Goal: Task Accomplishment & Management: Manage account settings

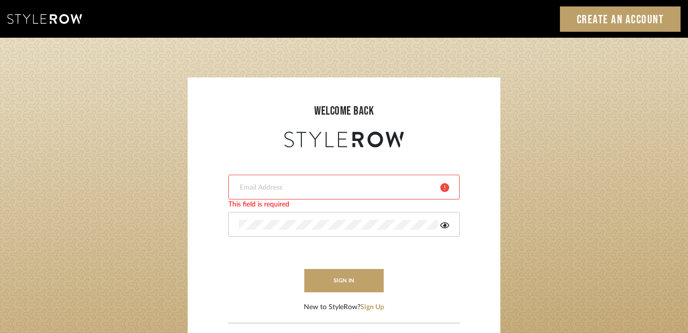
click at [331, 188] on input "email" at bounding box center [336, 188] width 194 height 10
type input "harmony@rihinteriors.com"
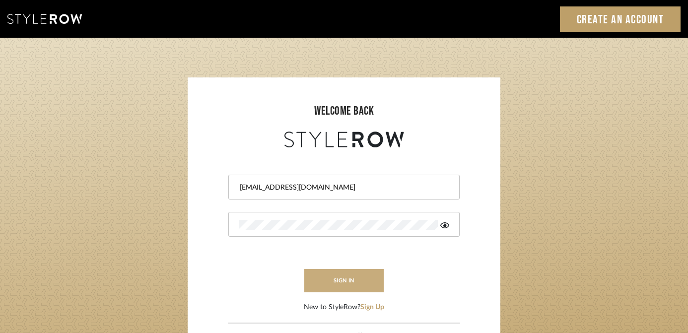
click at [348, 280] on button "sign in" at bounding box center [343, 280] width 79 height 23
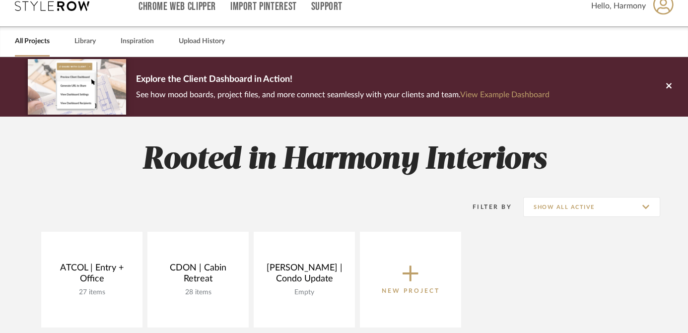
scroll to position [117, 0]
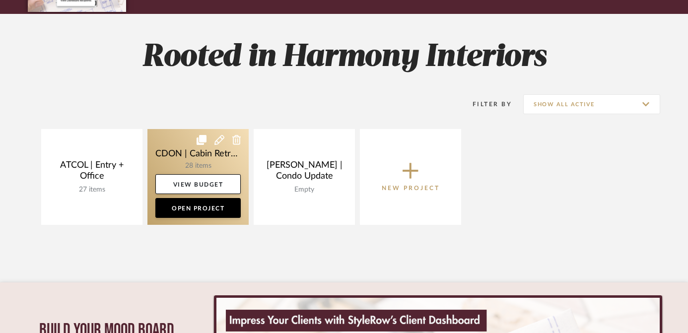
click at [175, 148] on link at bounding box center [197, 177] width 101 height 96
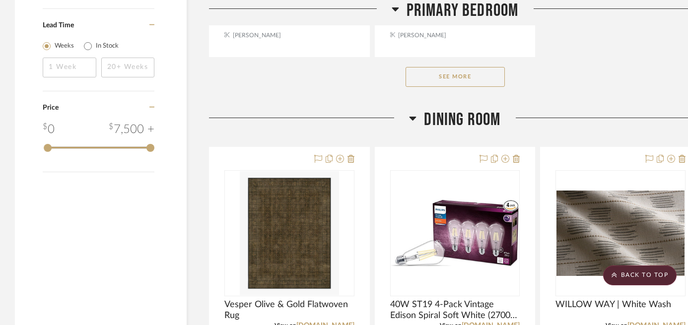
scroll to position [1590, 0]
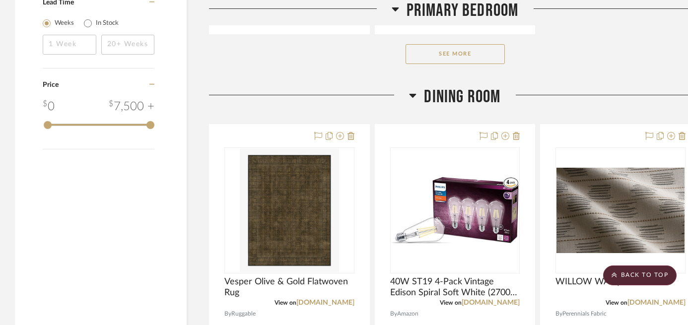
click at [465, 55] on button "See More" at bounding box center [454, 54] width 99 height 20
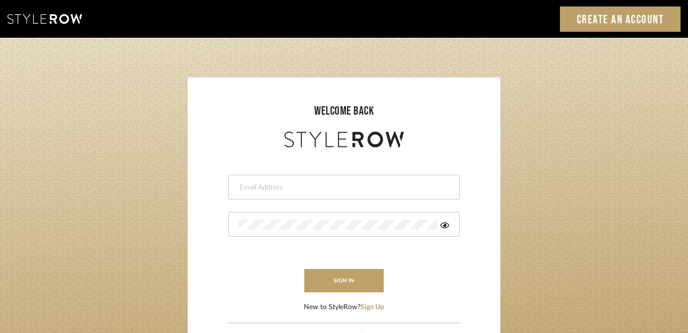
click at [349, 185] on input "email" at bounding box center [343, 188] width 208 height 10
type input "harmony@rihinteriors.com"
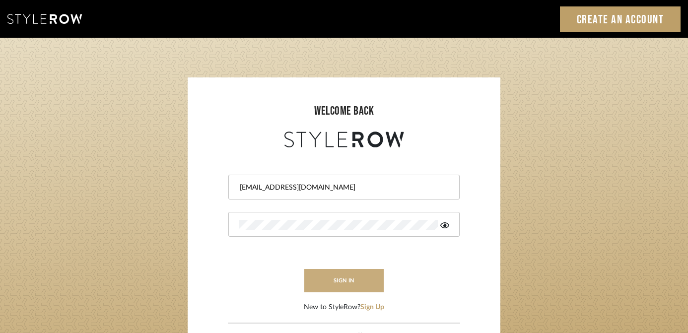
click at [362, 281] on button "sign in" at bounding box center [343, 280] width 79 height 23
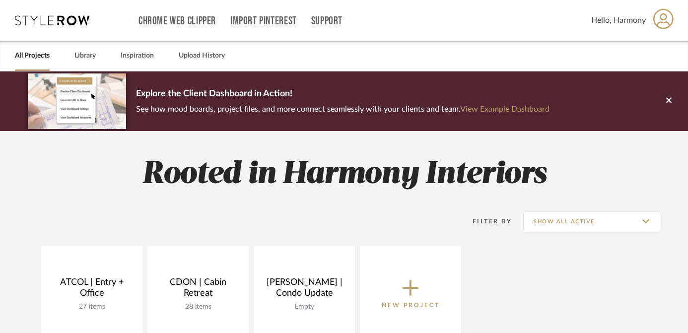
click at [417, 290] on icon at bounding box center [410, 287] width 16 height 21
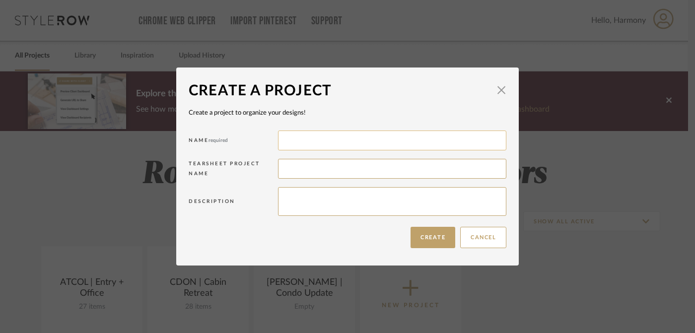
click at [330, 138] on input at bounding box center [392, 140] width 228 height 20
type input "RTHEN"
click at [303, 196] on textarea at bounding box center [392, 201] width 228 height 29
type textarea "1864 Brownstone Stunner"
click at [430, 240] on button "Create" at bounding box center [432, 237] width 45 height 21
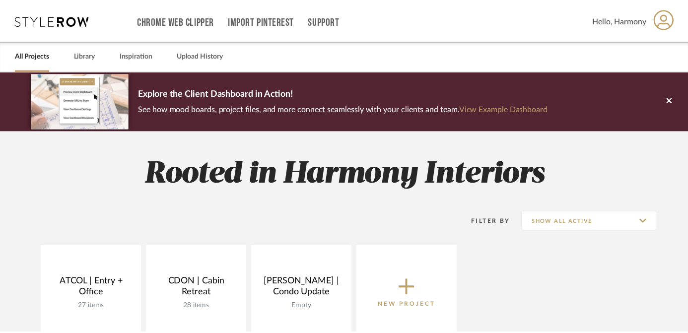
scroll to position [9, 0]
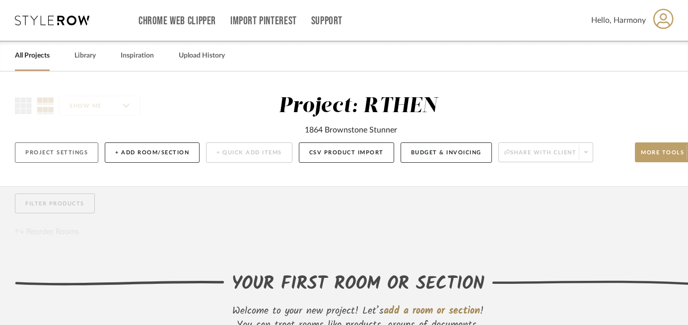
click at [74, 152] on button "Project Settings" at bounding box center [56, 152] width 83 height 20
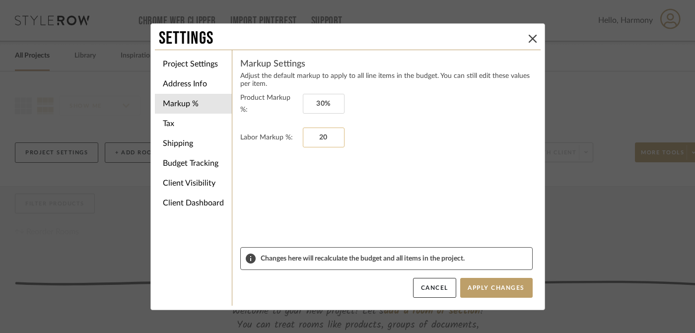
click at [317, 137] on input "20" at bounding box center [324, 138] width 42 height 20
type input "0%"
click at [345, 187] on form "Product Markup %: 30% Labor Markup %: 0%" at bounding box center [386, 169] width 292 height 155
click at [513, 290] on button "Apply Changes" at bounding box center [496, 288] width 72 height 20
click at [179, 125] on li "Tax" at bounding box center [193, 124] width 77 height 20
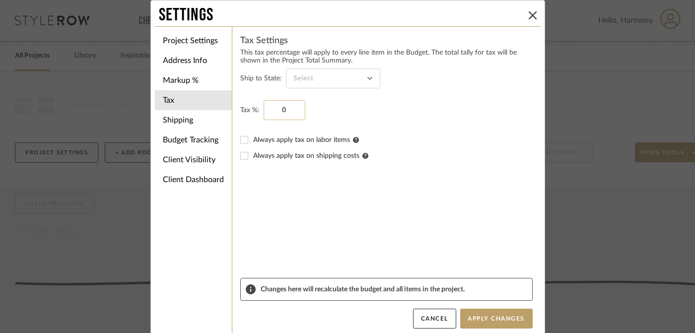
click at [279, 111] on input "0" at bounding box center [284, 110] width 42 height 20
type input "6%"
click at [287, 187] on form "Ship to State: Tax %: 6% Always apply tax on labor items Always apply tax on sh…" at bounding box center [386, 172] width 292 height 209
click at [487, 317] on button "Apply Changes" at bounding box center [496, 319] width 72 height 20
click at [167, 120] on li "Shipping" at bounding box center [193, 120] width 77 height 20
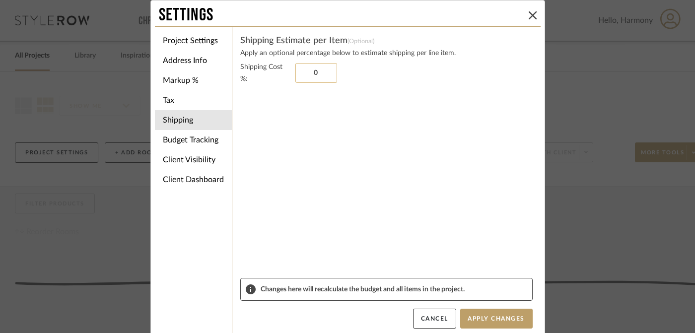
click at [310, 71] on input "0" at bounding box center [316, 73] width 42 height 20
type input "10%"
click at [349, 126] on sr-form-field "Shipping Cost %: 10%" at bounding box center [386, 169] width 292 height 217
click at [499, 316] on button "Apply Changes" at bounding box center [496, 319] width 72 height 20
click at [182, 41] on li "Project Settings" at bounding box center [193, 41] width 77 height 20
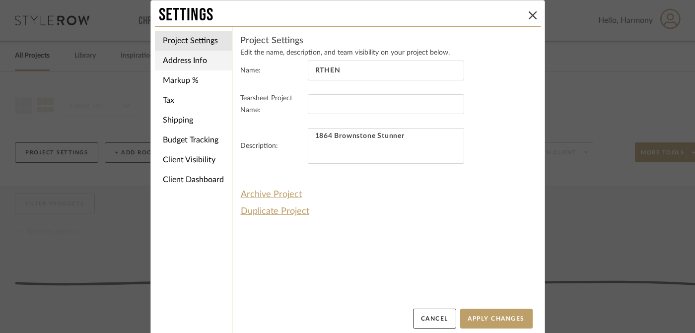
click at [183, 62] on li "Address Info" at bounding box center [193, 61] width 77 height 20
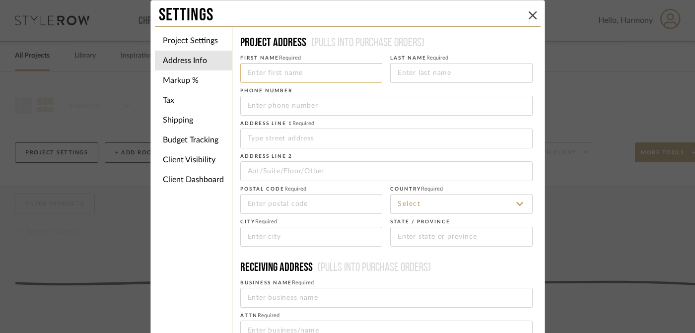
click at [285, 76] on input at bounding box center [311, 73] width 142 height 20
type input "[PERSON_NAME]"
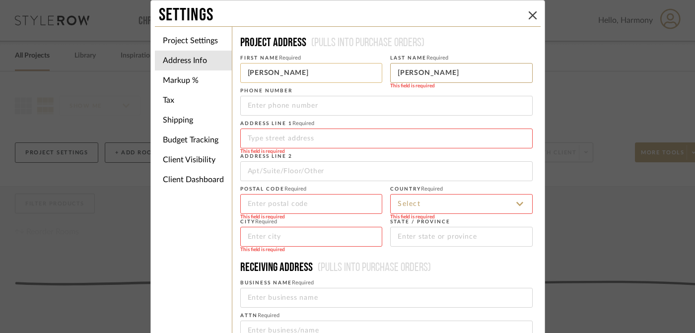
type input "[PERSON_NAME]"
type input "[PHONE_NUMBER]"
click at [278, 141] on input at bounding box center [386, 139] width 292 height 20
type input "[STREET_ADDRESS]"
type input "21217"
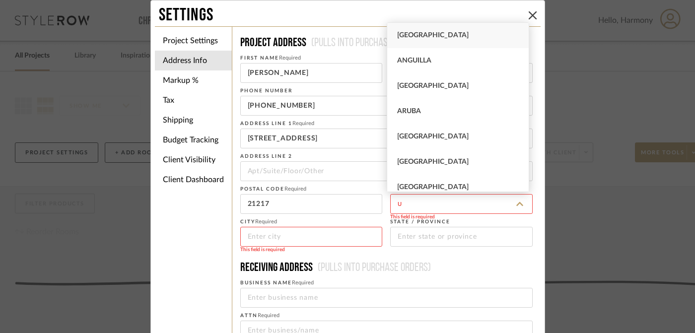
click at [426, 35] on span "[GEOGRAPHIC_DATA]" at bounding box center [432, 35] width 71 height 7
type input "[GEOGRAPHIC_DATA]"
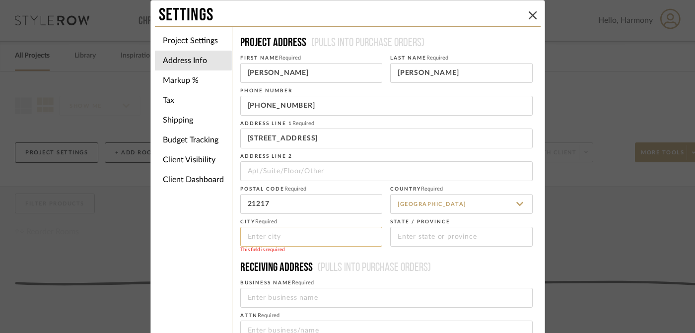
click at [304, 236] on input at bounding box center [311, 237] width 142 height 20
type input "[GEOGRAPHIC_DATA]"
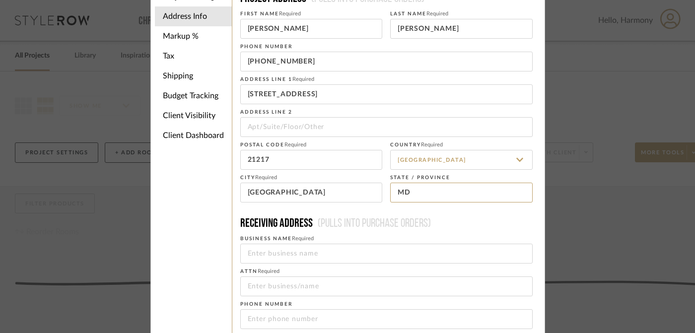
scroll to position [52, 0]
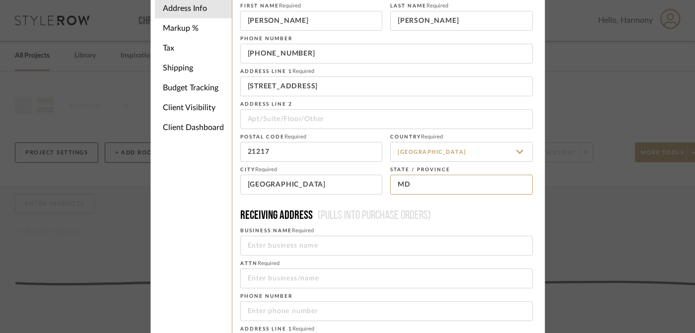
type input "MD"
click at [190, 266] on div "Project Settings Address Info Markup % Tax Shipping Budget Tracking Client Visi…" at bounding box center [348, 230] width 386 height 513
click at [269, 244] on input at bounding box center [386, 246] width 292 height 20
type input "N-Route"
click at [258, 281] on input at bounding box center [386, 278] width 292 height 20
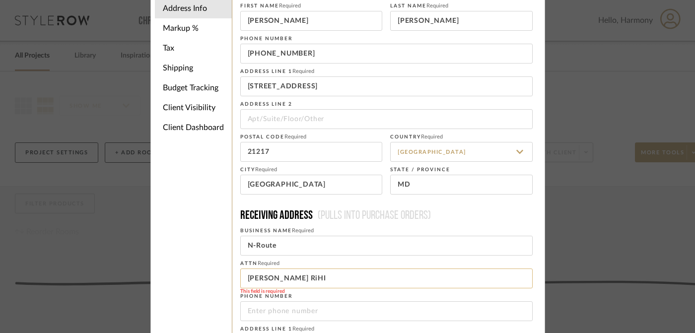
scroll to position [90, 0]
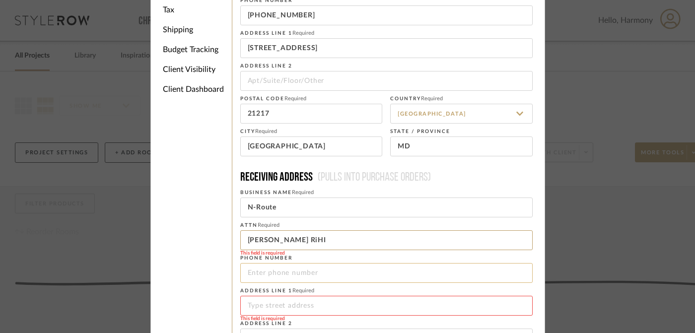
type input "[PERSON_NAME] RiHI"
click at [258, 273] on input "tel" at bounding box center [386, 273] width 292 height 20
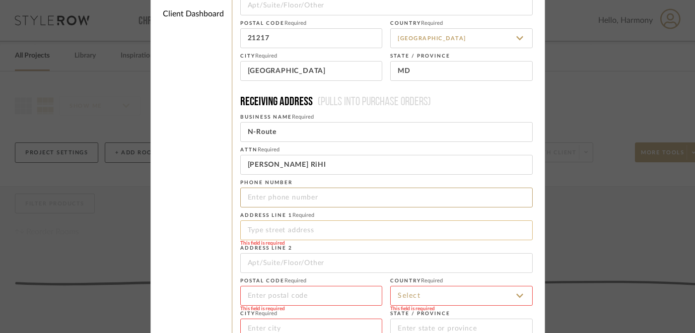
scroll to position [170, 0]
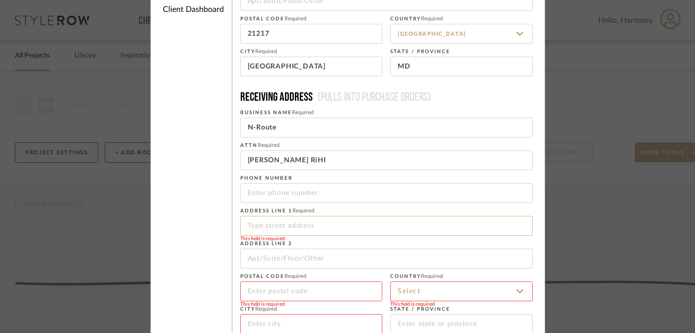
click at [258, 227] on input at bounding box center [386, 226] width 292 height 20
paste input "[STREET_ADDRESS]"
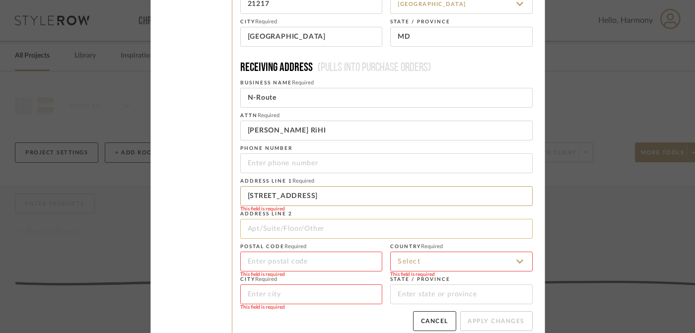
scroll to position [208, 0]
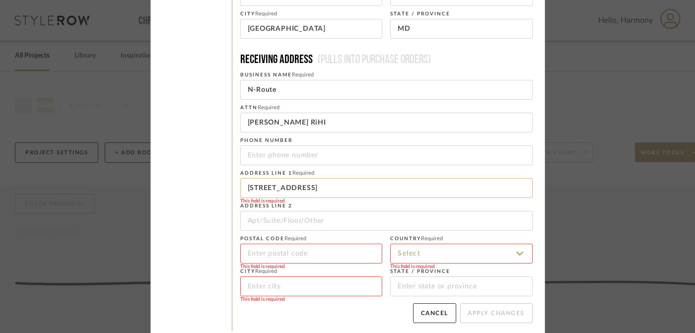
drag, startPoint x: 410, startPoint y: 190, endPoint x: 380, endPoint y: 190, distance: 30.3
click at [380, 190] on input "[STREET_ADDRESS]" at bounding box center [386, 188] width 292 height 20
type input "[STREET_ADDRESS]"
click at [326, 252] on input at bounding box center [311, 254] width 142 height 20
paste input "20874"
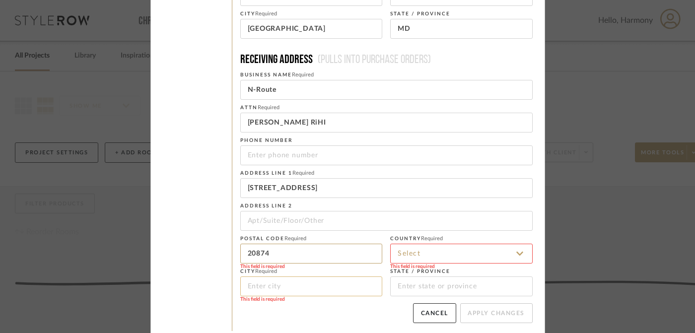
type input "20874"
click at [261, 287] on input at bounding box center [311, 286] width 142 height 20
type input "[GEOGRAPHIC_DATA]"
click at [418, 254] on input at bounding box center [461, 254] width 142 height 20
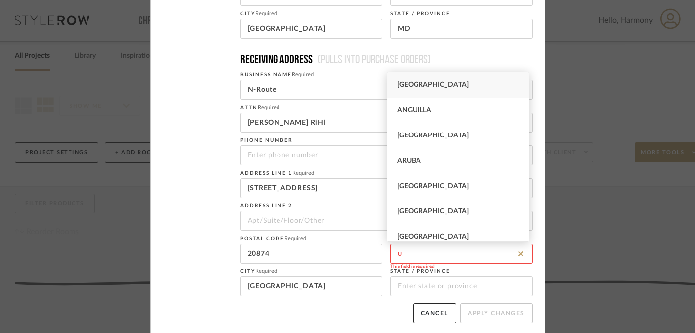
click at [446, 86] on span "[GEOGRAPHIC_DATA]" at bounding box center [432, 84] width 71 height 7
type input "[GEOGRAPHIC_DATA]"
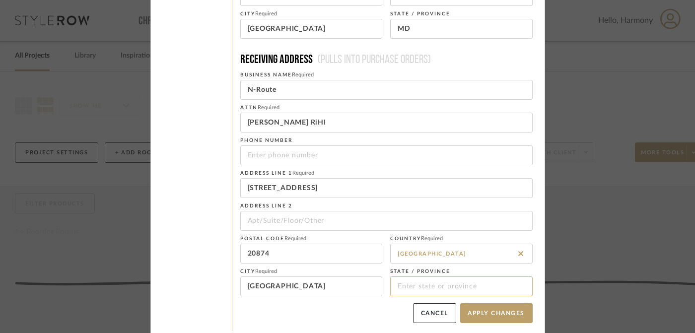
click at [405, 287] on input at bounding box center [461, 286] width 142 height 20
type input "MD"
drag, startPoint x: 383, startPoint y: 195, endPoint x: 313, endPoint y: 185, distance: 71.1
click at [313, 185] on input "[STREET_ADDRESS]" at bounding box center [386, 188] width 292 height 20
type input "19568 Amaranth Dr"
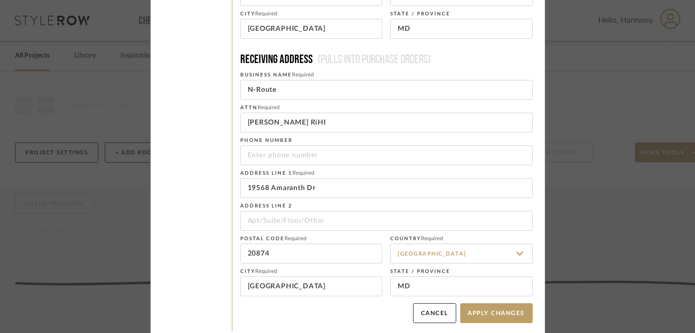
click at [201, 194] on div "Project Settings Address Info Markup % Tax Shipping Budget Tracking Client Visi…" at bounding box center [348, 74] width 386 height 513
click at [316, 124] on input "[PERSON_NAME] RiHI" at bounding box center [386, 123] width 292 height 20
click at [292, 124] on input "[PERSON_NAME] RiHI" at bounding box center [386, 123] width 292 height 20
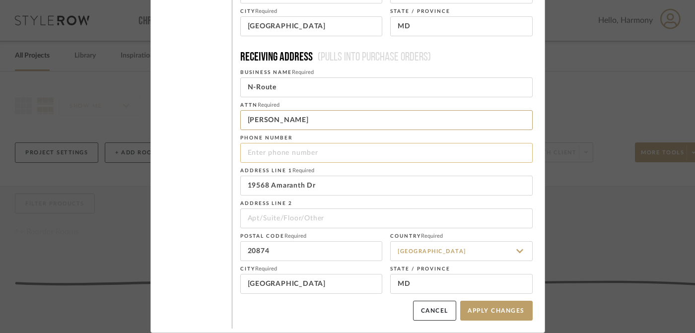
type input "[PERSON_NAME]"
click at [283, 152] on input "tel" at bounding box center [386, 153] width 292 height 20
type input "2404832012"
click at [502, 314] on button "Apply Changes" at bounding box center [496, 311] width 72 height 20
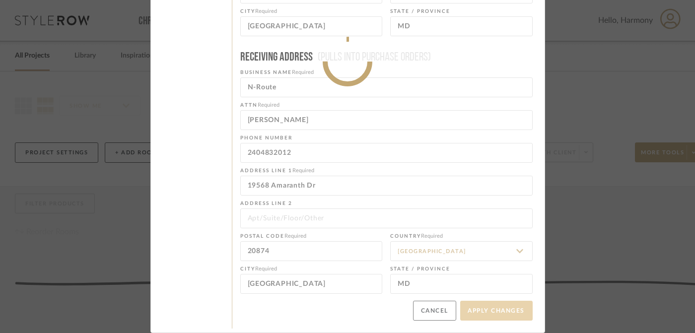
type input "[PHONE_NUMBER]"
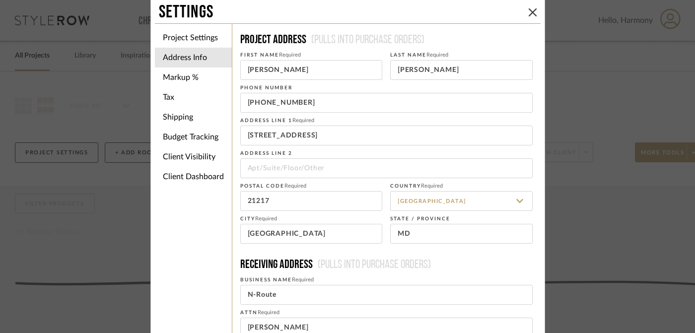
scroll to position [0, 0]
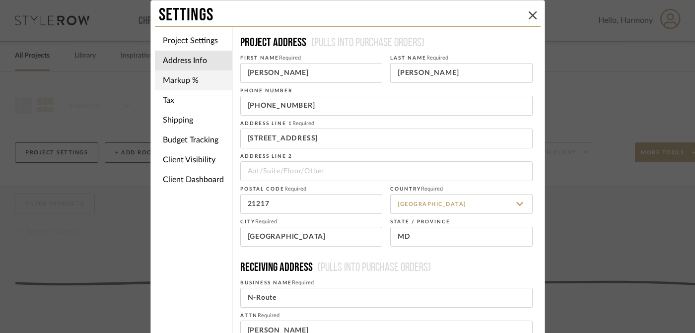
click at [188, 80] on li "Markup %" at bounding box center [193, 80] width 77 height 20
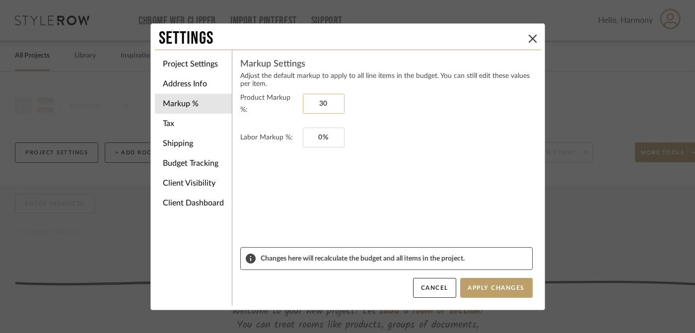
click at [315, 102] on input "30" at bounding box center [324, 104] width 42 height 20
type input "40%"
click at [379, 198] on form "Product Markup %: 40% Labor Markup %: 0%" at bounding box center [386, 169] width 292 height 155
click at [500, 288] on button "Apply Changes" at bounding box center [496, 288] width 72 height 20
click at [177, 121] on li "Tax" at bounding box center [193, 124] width 77 height 20
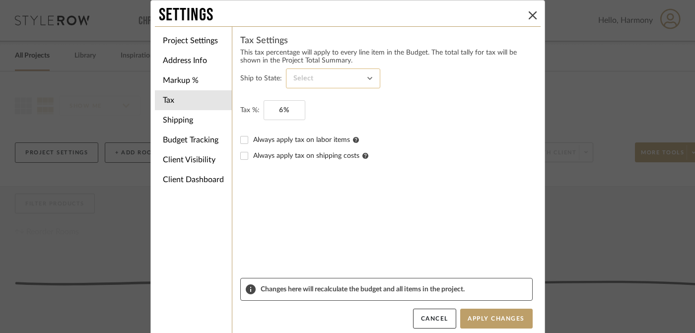
click at [326, 82] on input at bounding box center [333, 78] width 94 height 20
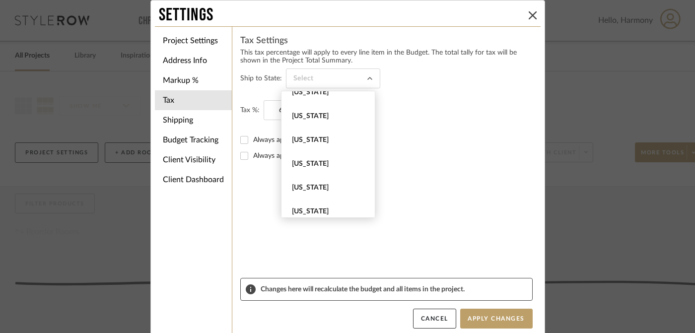
scroll to position [459, 0]
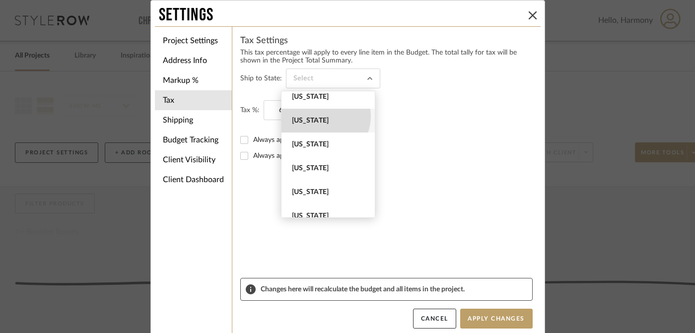
click at [321, 117] on span "[US_STATE]" at bounding box center [329, 121] width 75 height 8
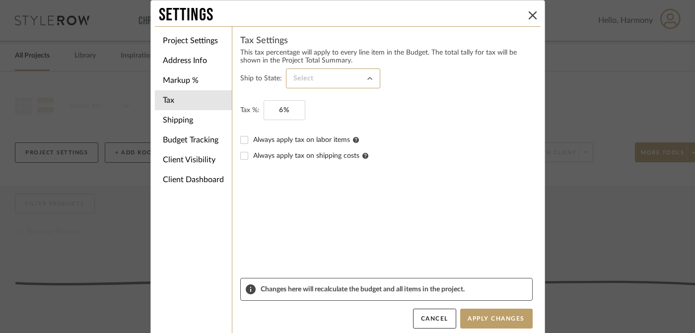
type input "[US_STATE]"
click at [386, 114] on fieldset "Tax %: 6%" at bounding box center [386, 110] width 292 height 20
click at [482, 318] on button "Apply Changes" at bounding box center [496, 319] width 72 height 20
click at [182, 120] on li "Shipping" at bounding box center [193, 120] width 77 height 20
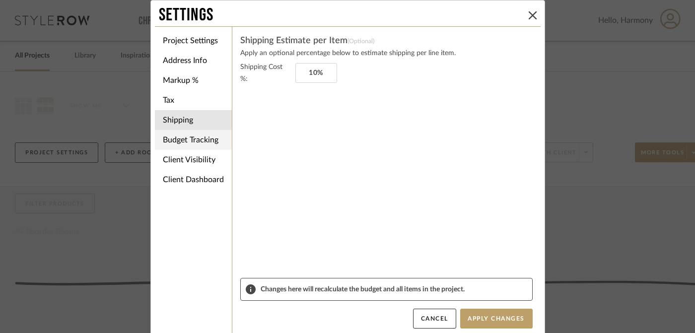
click at [208, 138] on li "Budget Tracking" at bounding box center [193, 140] width 77 height 20
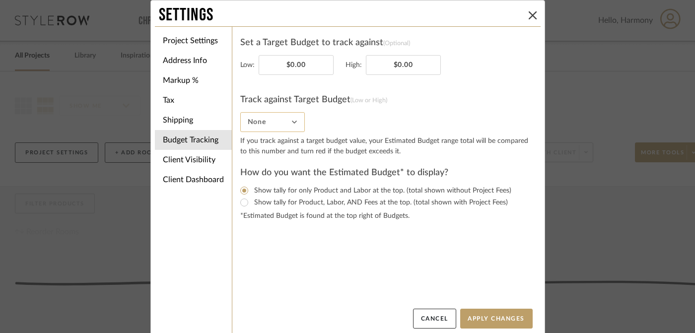
click at [290, 124] on input "None" at bounding box center [272, 122] width 65 height 20
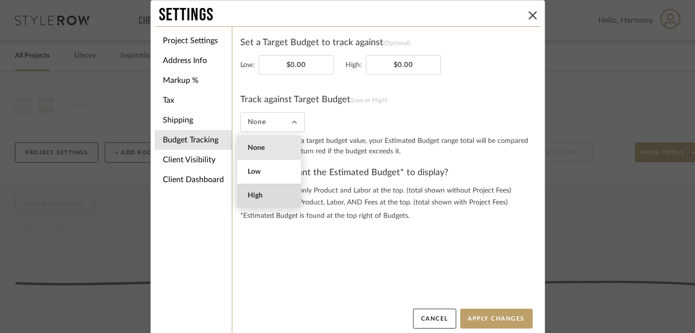
click at [257, 196] on span "High" at bounding box center [270, 196] width 45 height 8
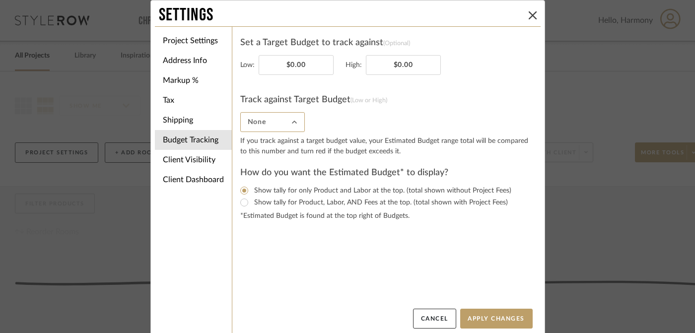
type input "High"
click at [242, 204] on input "Show tally for Product, Labor, AND Fees at the top. (total shown with Project F…" at bounding box center [244, 202] width 12 height 12
radio input "true"
click at [494, 317] on button "Apply Changes" at bounding box center [496, 319] width 72 height 20
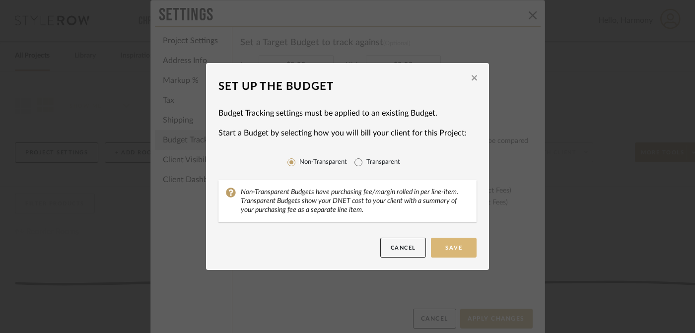
click at [446, 247] on button "Save" at bounding box center [454, 248] width 46 height 20
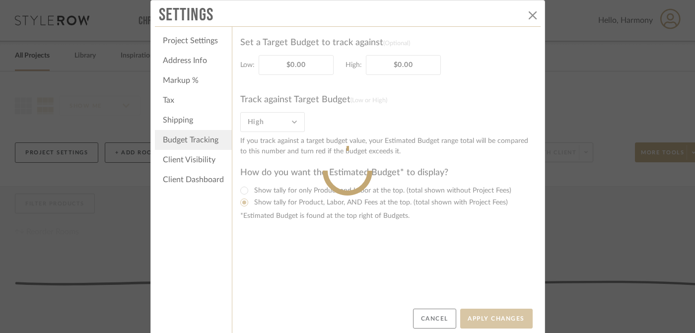
type input "None"
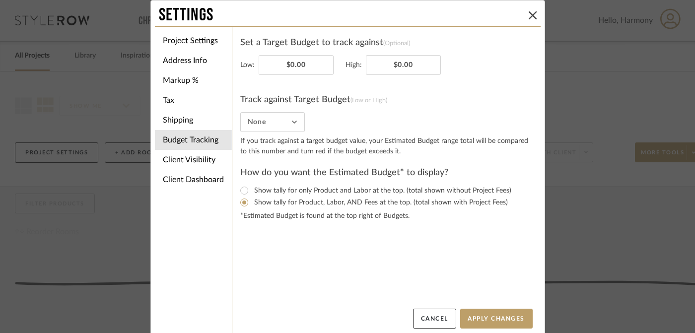
click at [191, 161] on li "Client Visibility" at bounding box center [193, 160] width 77 height 20
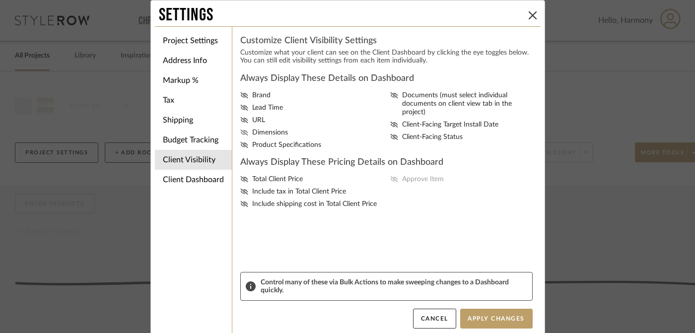
click at [240, 135] on icon at bounding box center [244, 132] width 8 height 6
click at [0, 0] on input "Dimensions" at bounding box center [0, 0] width 0 height 0
click at [390, 134] on icon at bounding box center [394, 137] width 8 height 6
click at [0, 0] on input "Client-Facing Status" at bounding box center [0, 0] width 0 height 0
click at [390, 122] on icon at bounding box center [394, 125] width 8 height 6
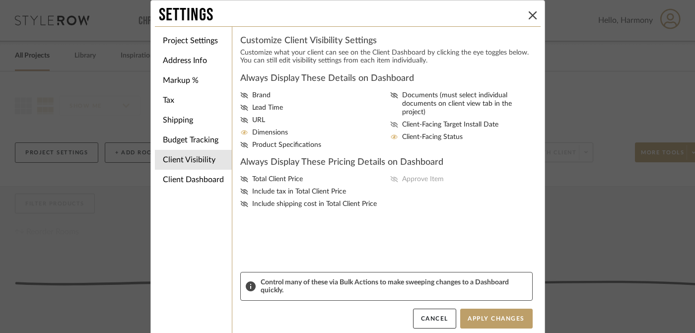
click at [0, 0] on input "Client-Facing Target Install Date" at bounding box center [0, 0] width 0 height 0
click at [240, 111] on icon at bounding box center [244, 108] width 8 height 6
click at [0, 0] on input "Lead Time" at bounding box center [0, 0] width 0 height 0
click at [468, 317] on button "Apply Changes" at bounding box center [496, 319] width 72 height 20
click at [488, 318] on button "Apply Changes" at bounding box center [496, 319] width 72 height 20
